Goal: Task Accomplishment & Management: Manage account settings

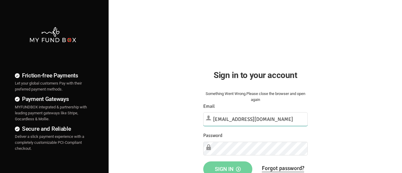
type input "[EMAIL_ADDRESS][DOMAIN_NAME]"
click at [227, 166] on span "Sign in" at bounding box center [228, 168] width 26 height 6
